Goal: Check status: Check status

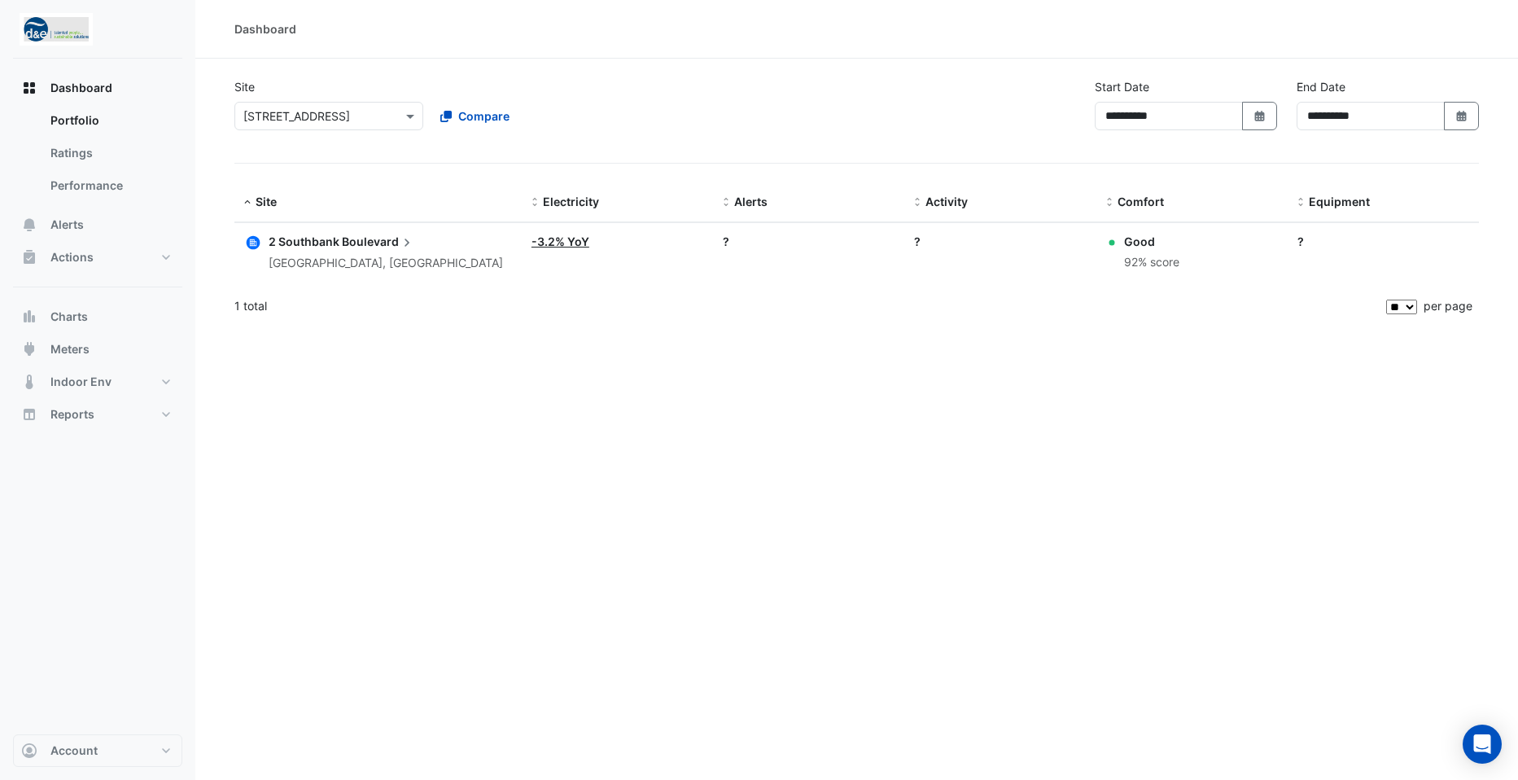
select select "**"
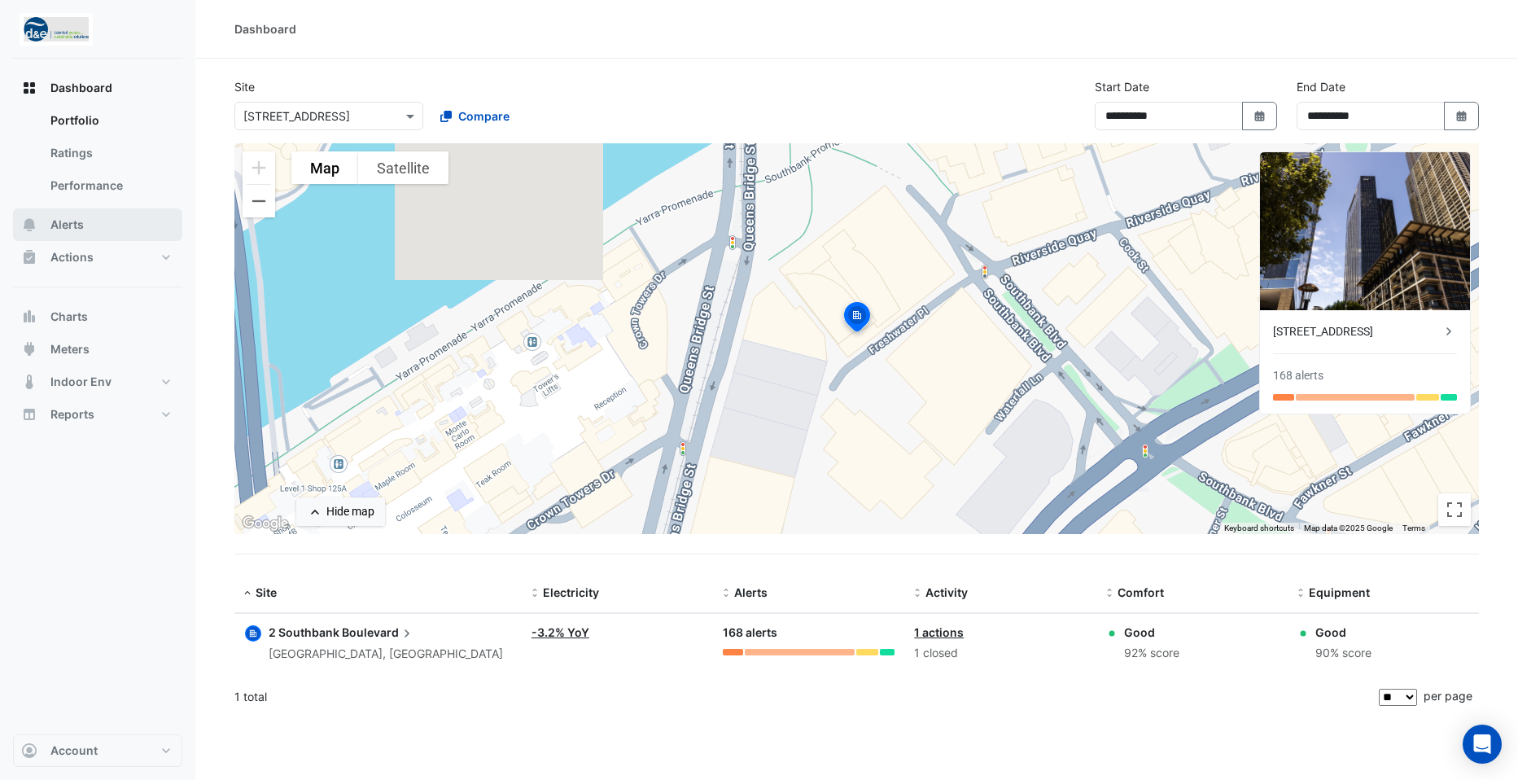
click at [61, 222] on span "Alerts" at bounding box center [66, 224] width 33 height 16
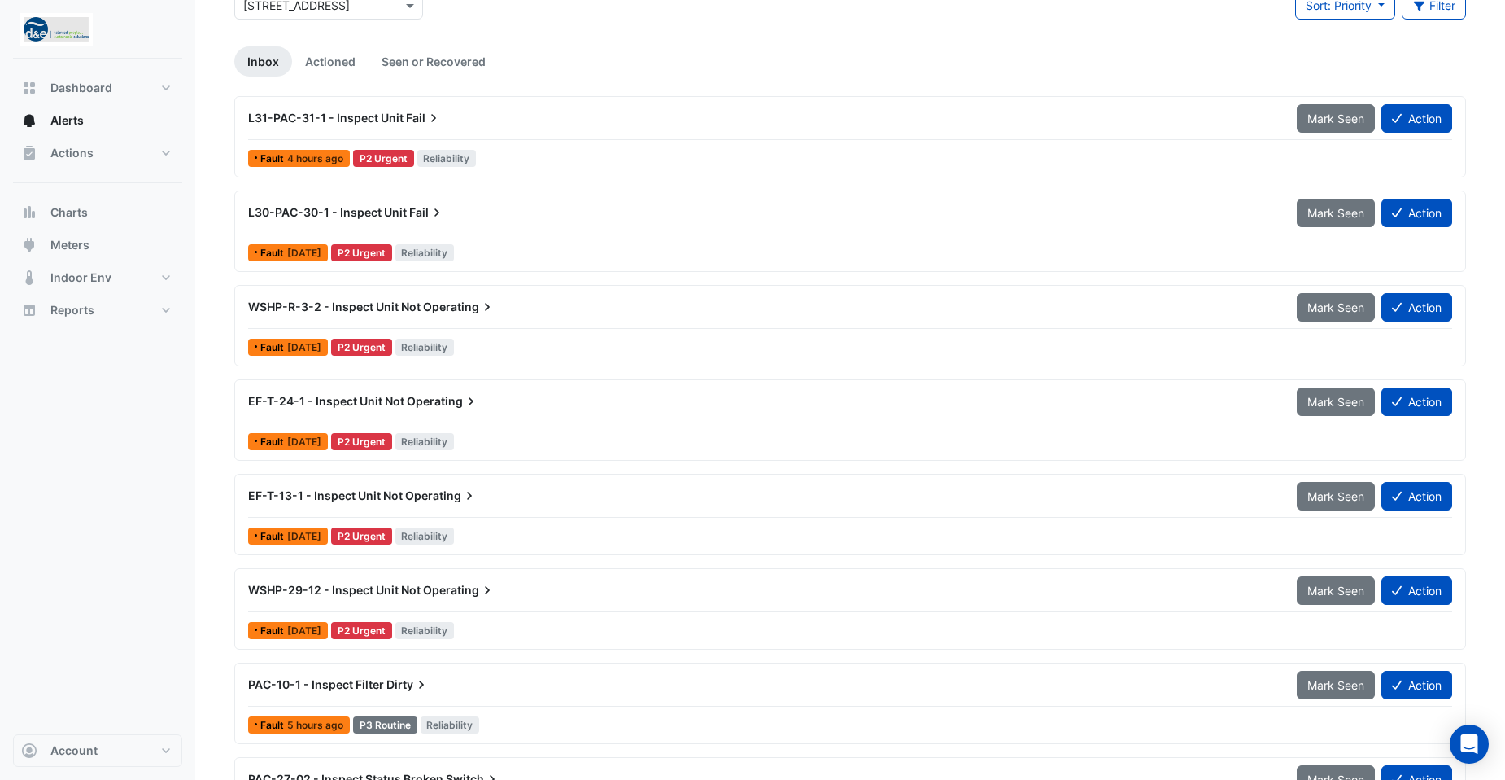
scroll to position [81, 0]
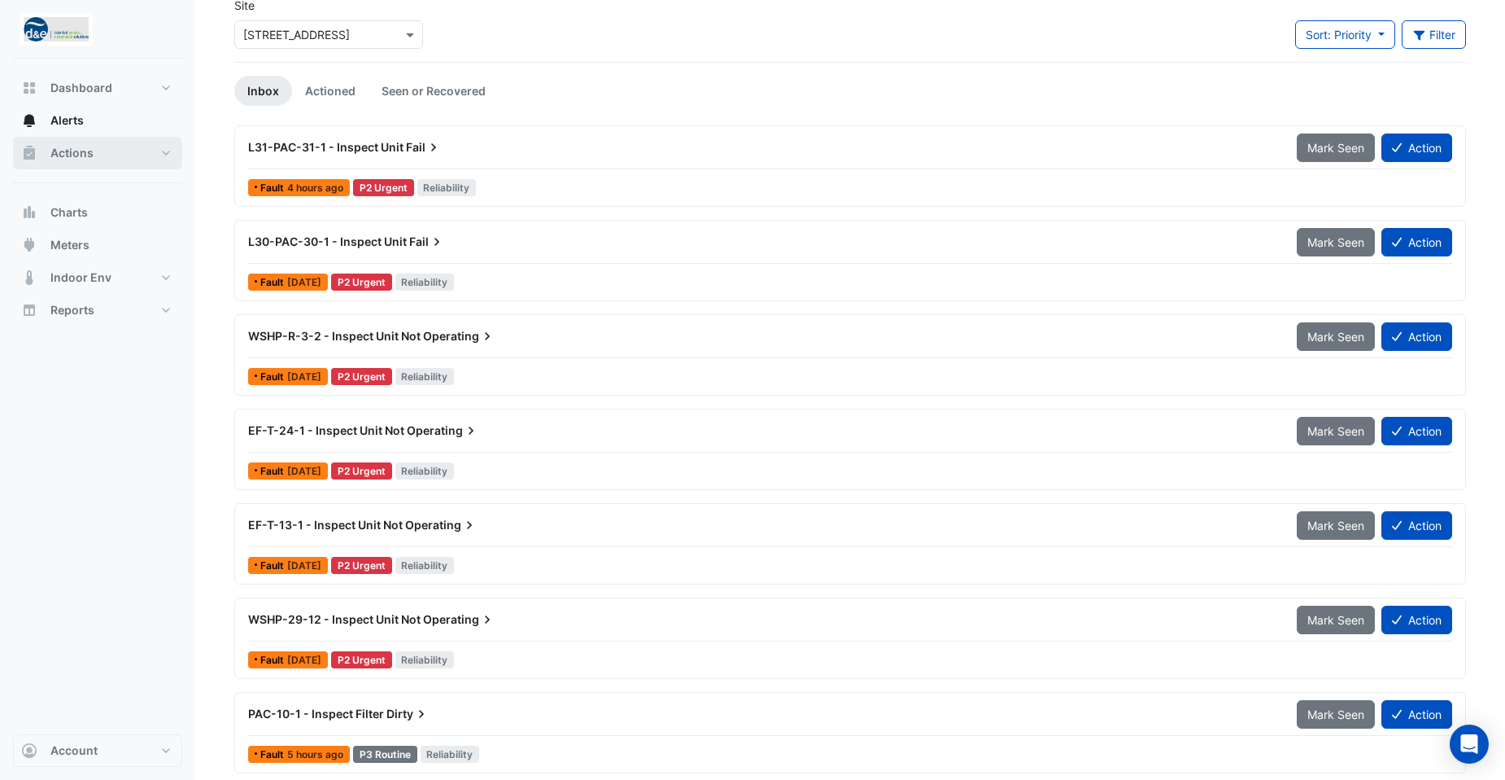
click at [63, 148] on span "Actions" at bounding box center [71, 153] width 43 height 16
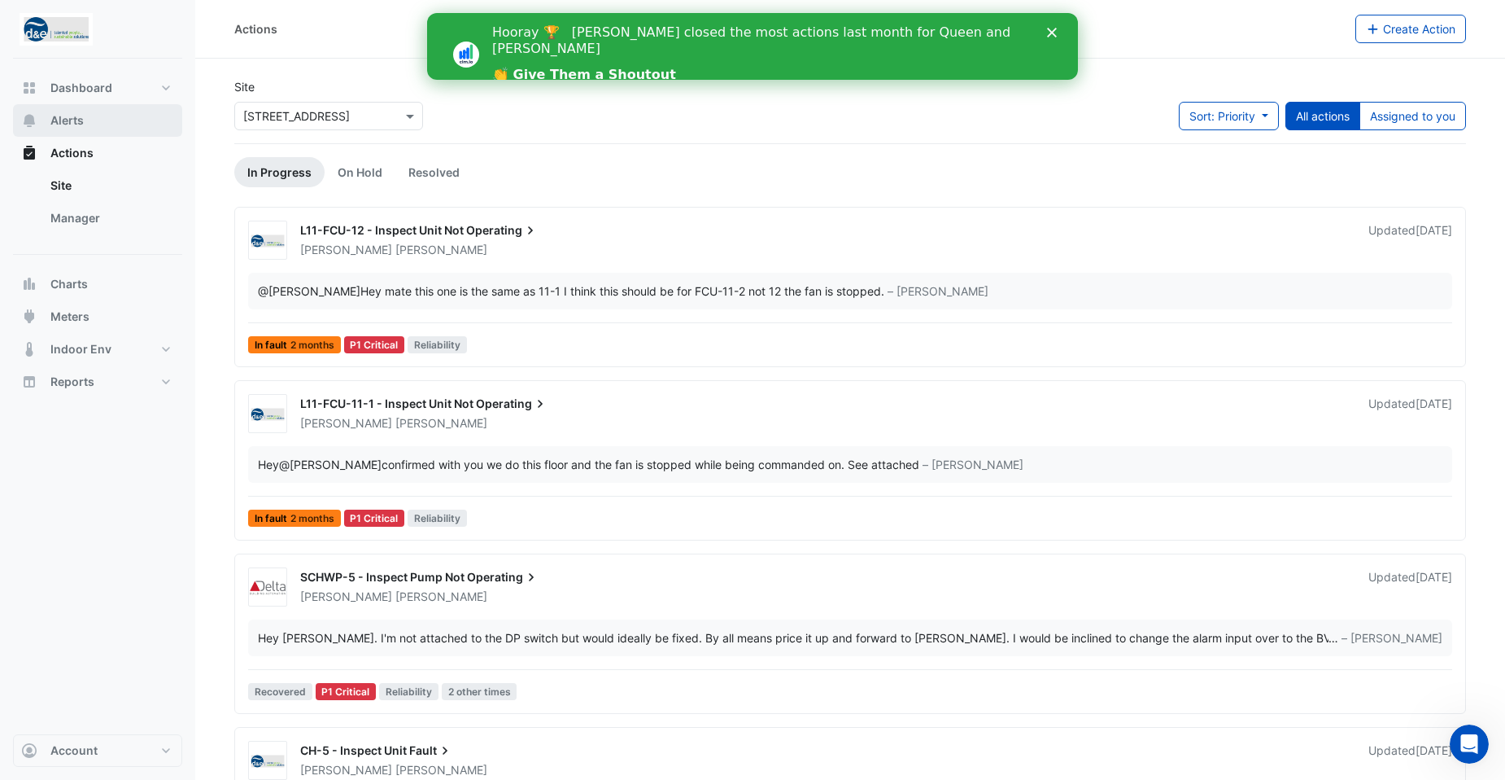
click at [60, 124] on span "Alerts" at bounding box center [66, 120] width 33 height 16
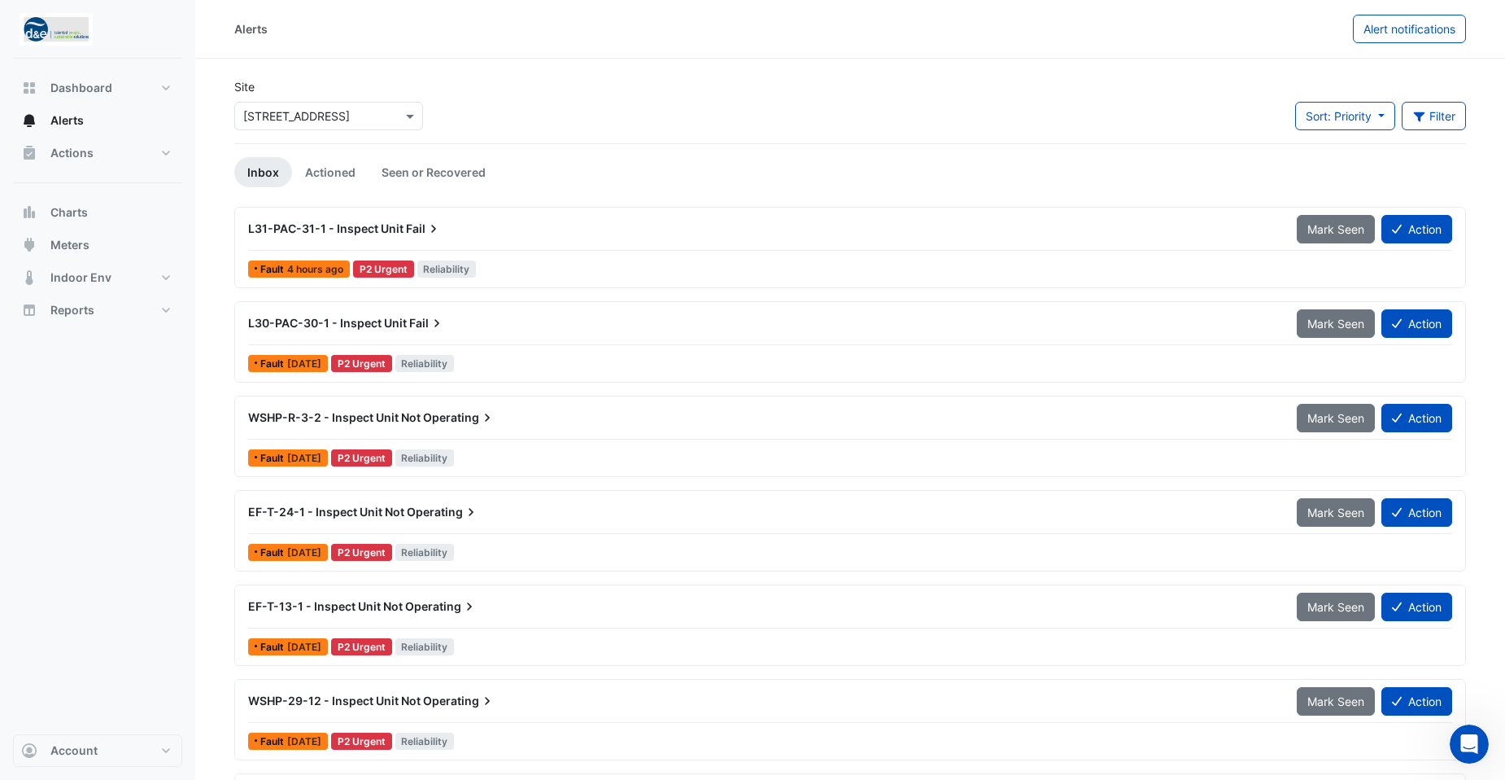
click at [457, 424] on span "Operating" at bounding box center [459, 417] width 72 height 16
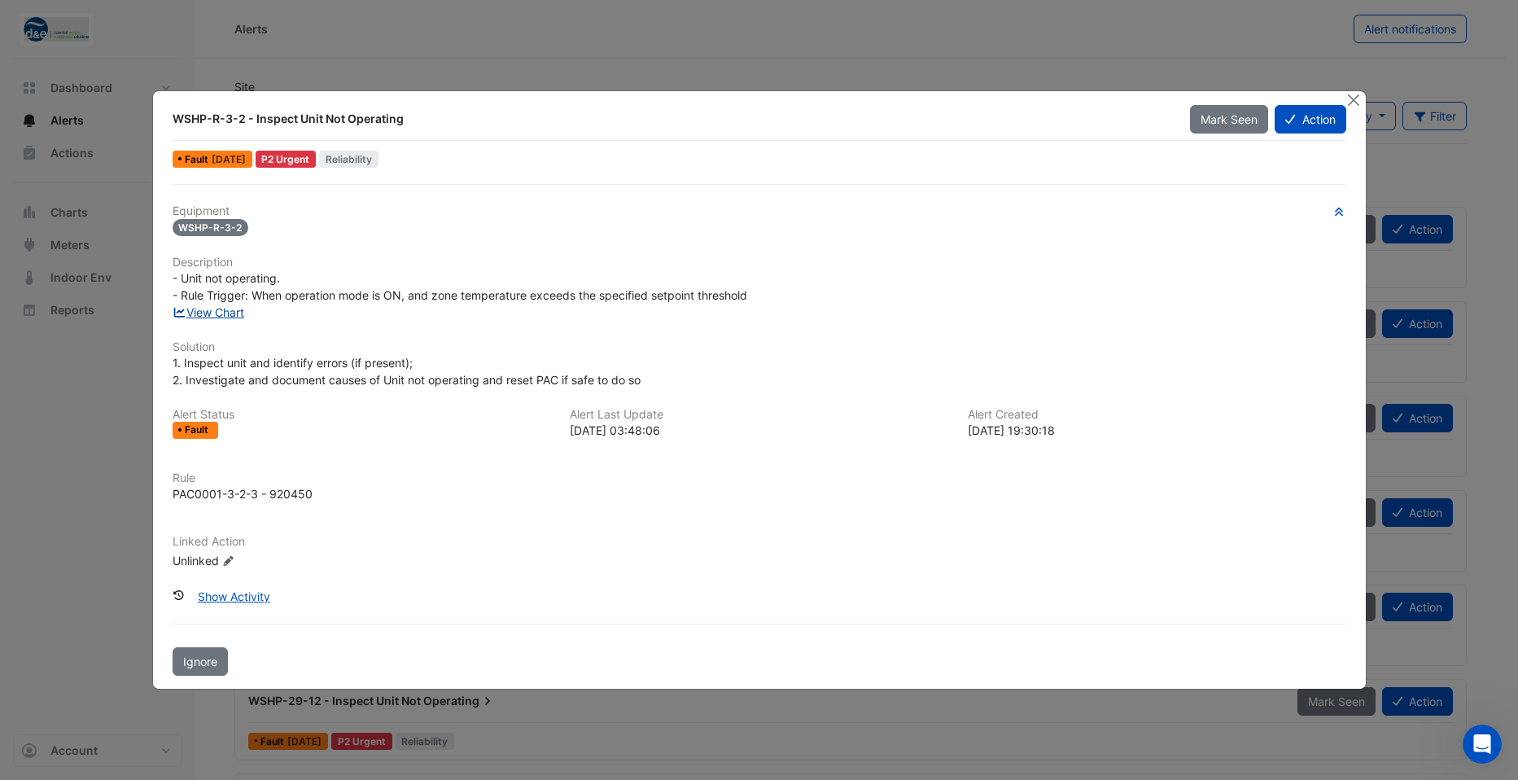
click at [207, 312] on link "View Chart" at bounding box center [209, 312] width 72 height 14
click at [676, 61] on ngb-modal-window "WSHP-R-3-2 - Inspect Unit Not Operating Mark Seen Action Fault 3 days ago P2 Ur…" at bounding box center [759, 390] width 1518 height 780
click at [1354, 98] on button "Close" at bounding box center [1353, 99] width 17 height 17
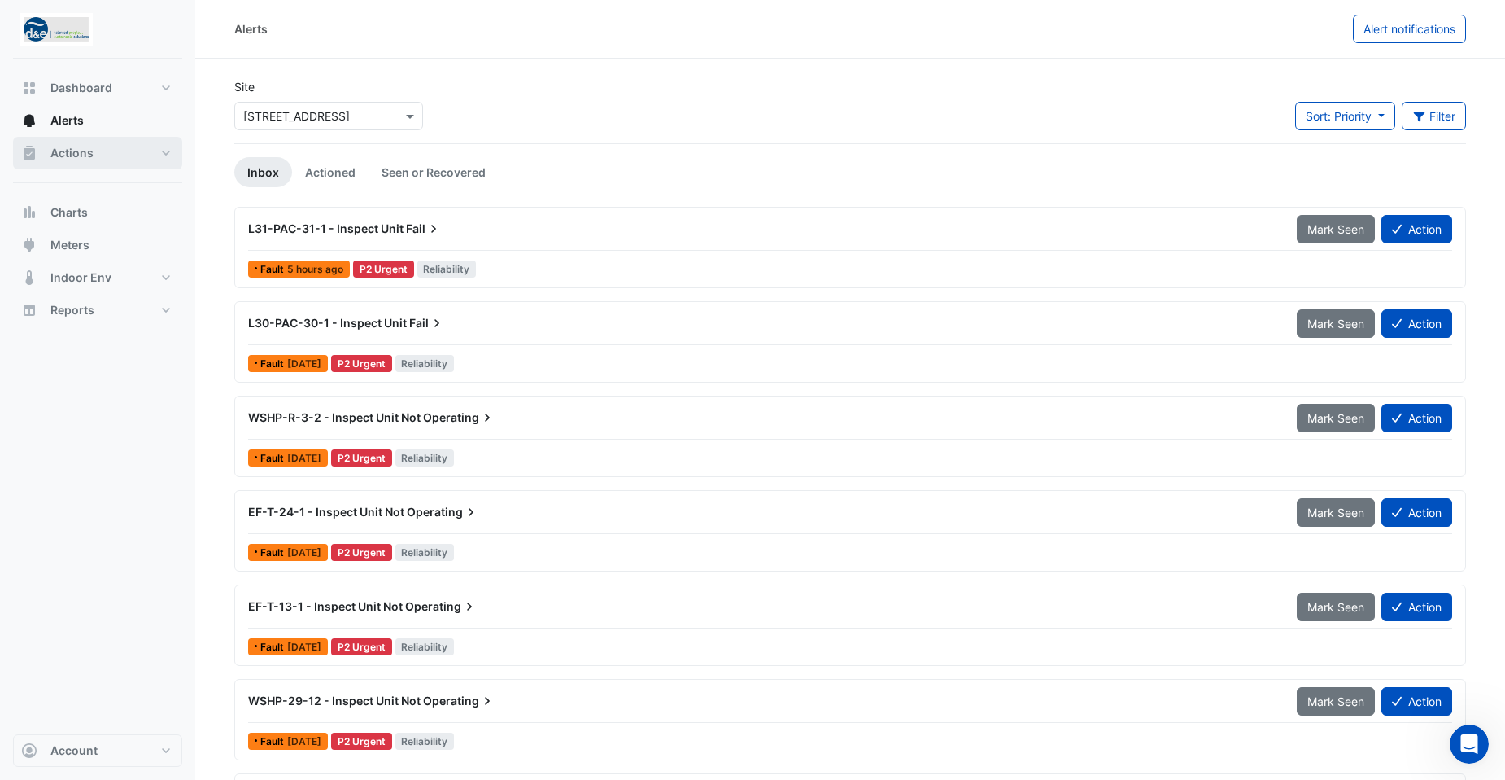
click at [62, 150] on span "Actions" at bounding box center [71, 153] width 43 height 16
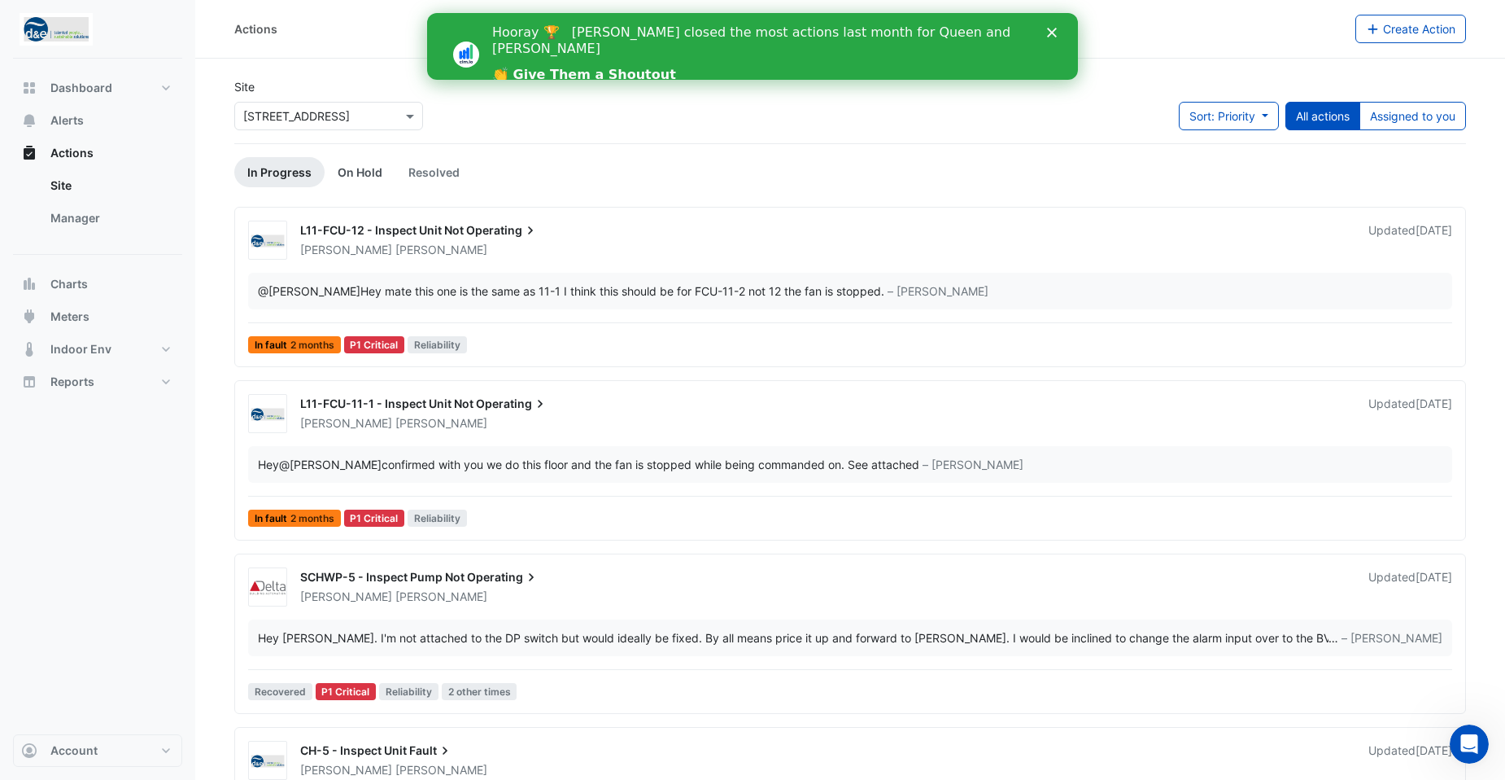
click at [348, 167] on link "On Hold" at bounding box center [360, 172] width 71 height 30
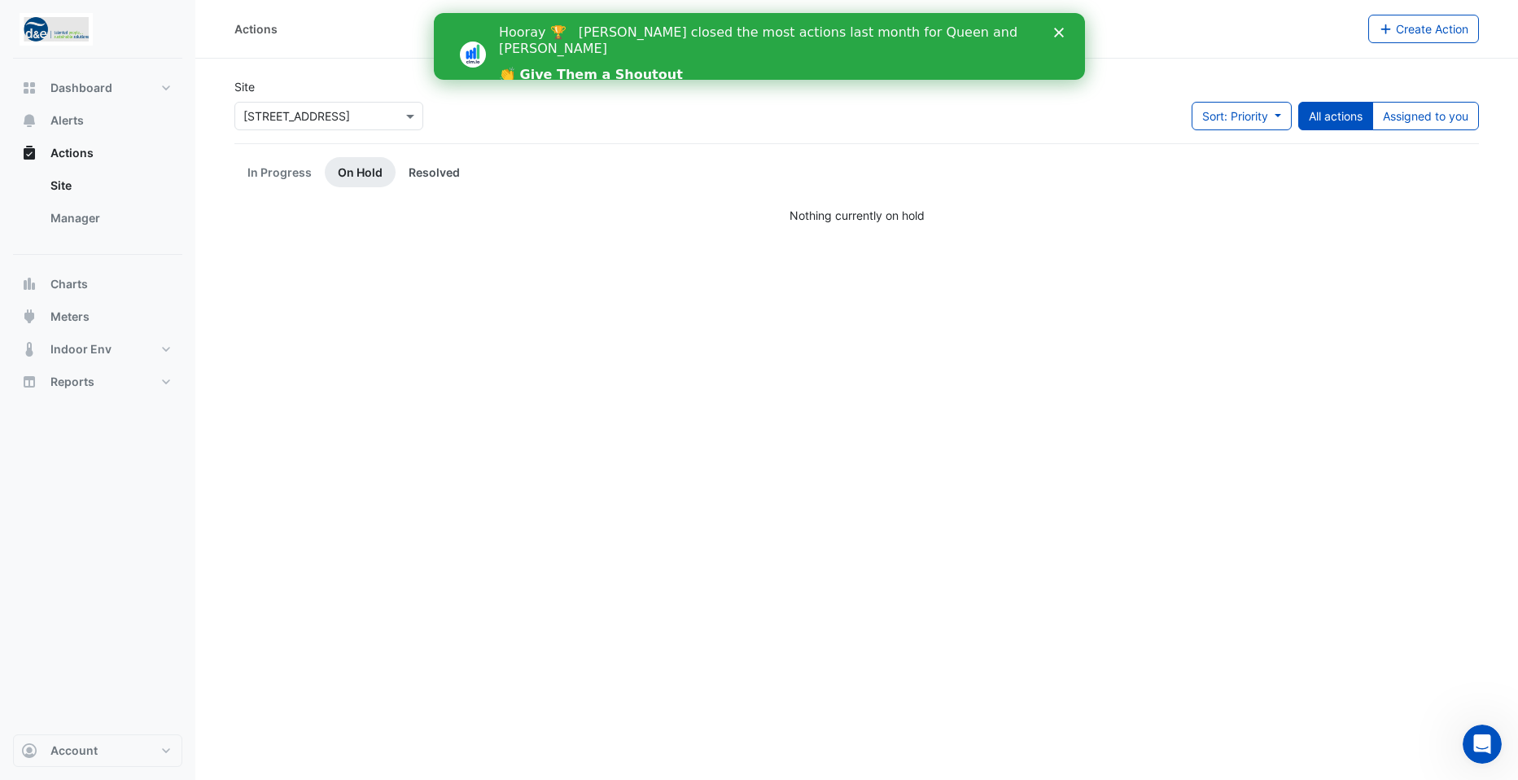
click at [426, 168] on link "Resolved" at bounding box center [433, 172] width 77 height 30
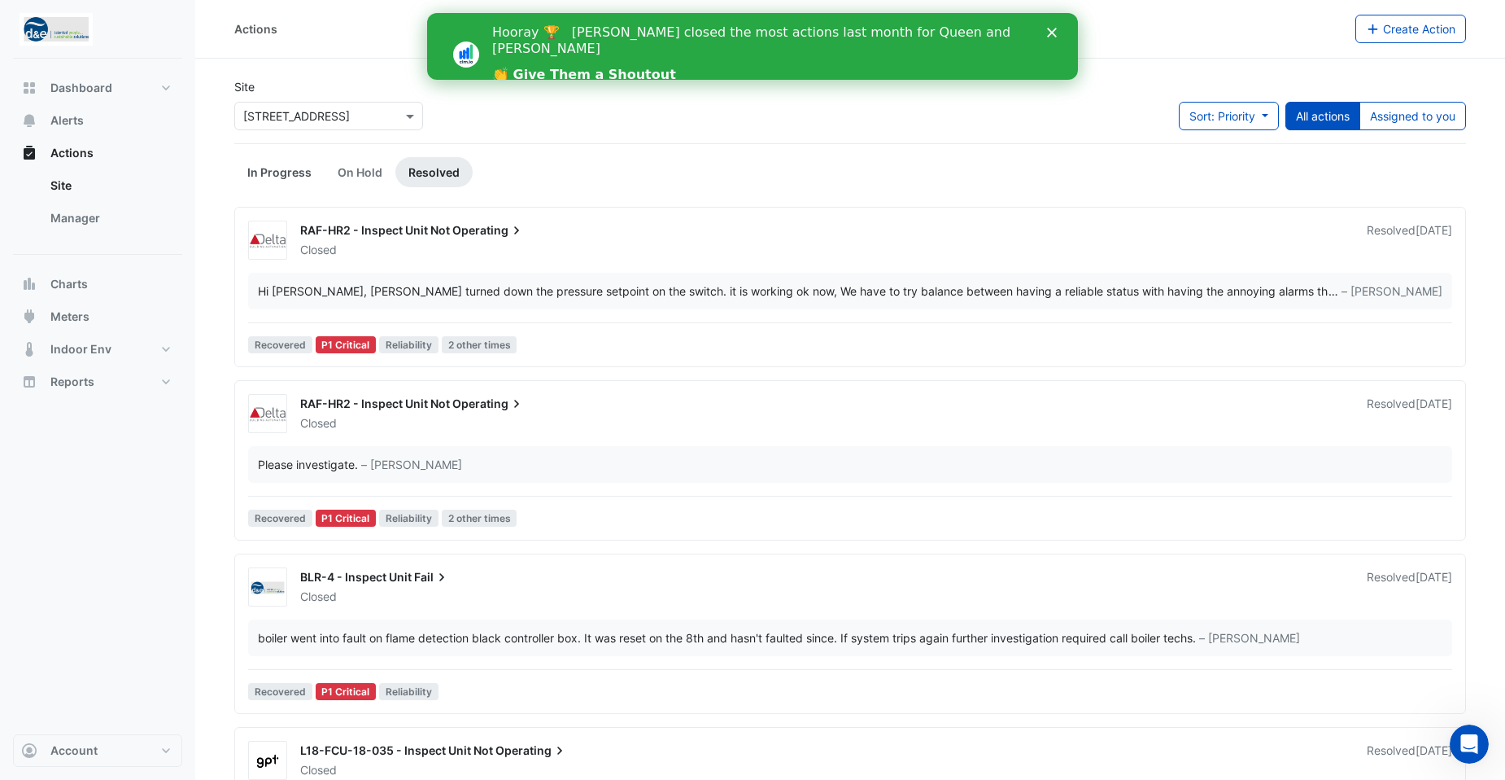
click at [276, 167] on link "In Progress" at bounding box center [279, 172] width 90 height 30
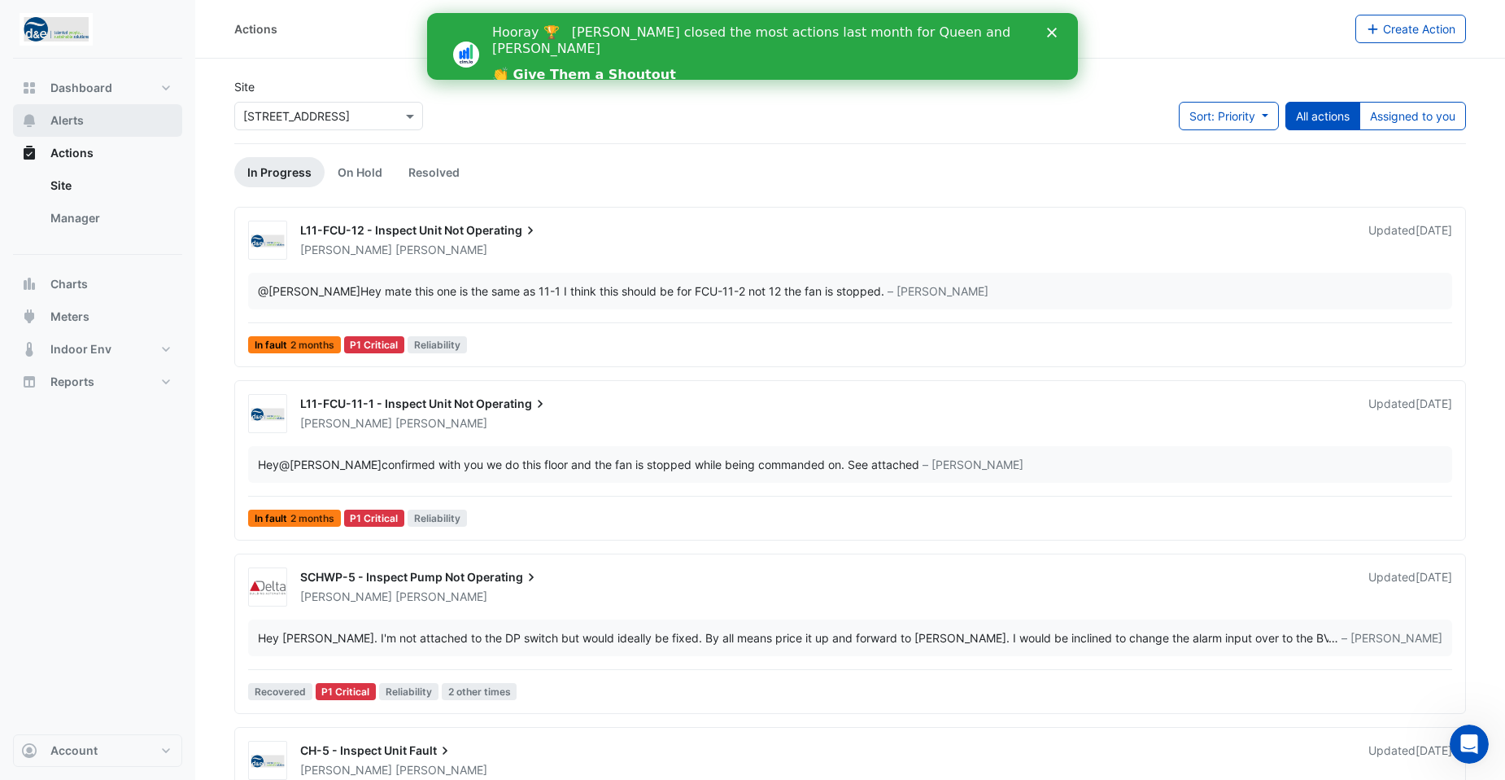
click at [73, 120] on span "Alerts" at bounding box center [66, 120] width 33 height 16
